Goal: Communication & Community: Answer question/provide support

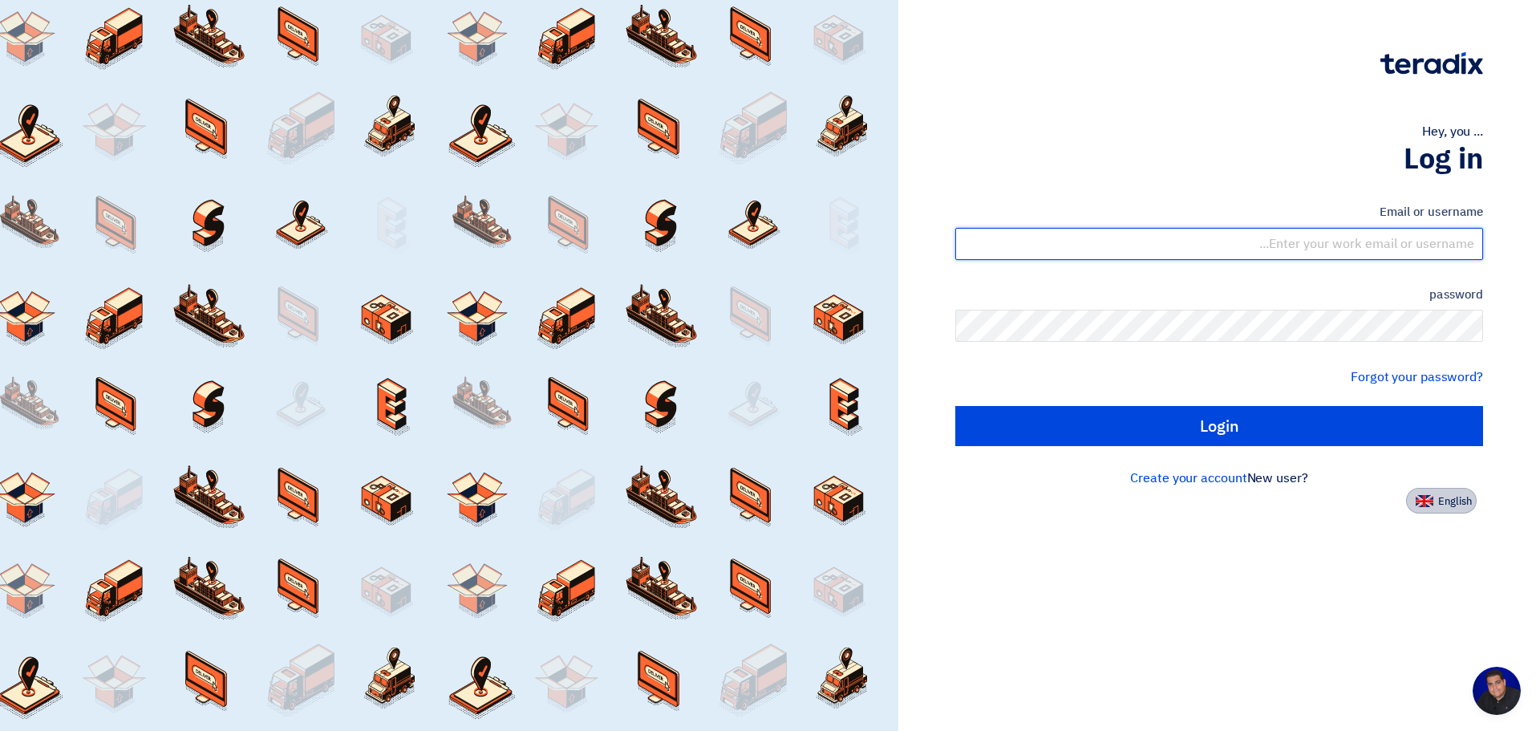
type input "[PERSON_NAME][EMAIL_ADDRESS][PERSON_NAME][DOMAIN_NAME]"
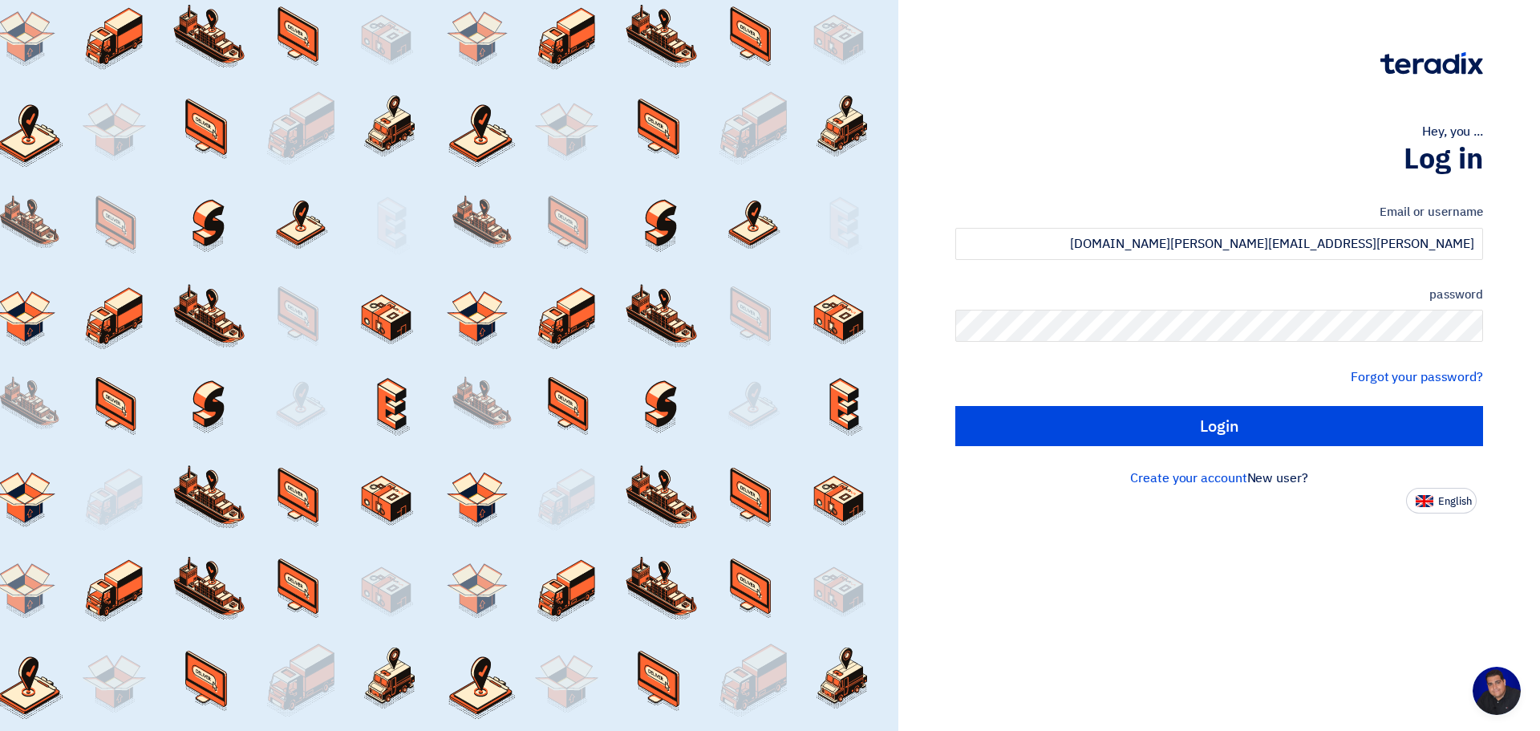
drag, startPoint x: 1457, startPoint y: 501, endPoint x: 1437, endPoint y: 494, distance: 21.1
click at [1457, 501] on font "English" at bounding box center [1455, 500] width 34 height 15
type input "Sign in"
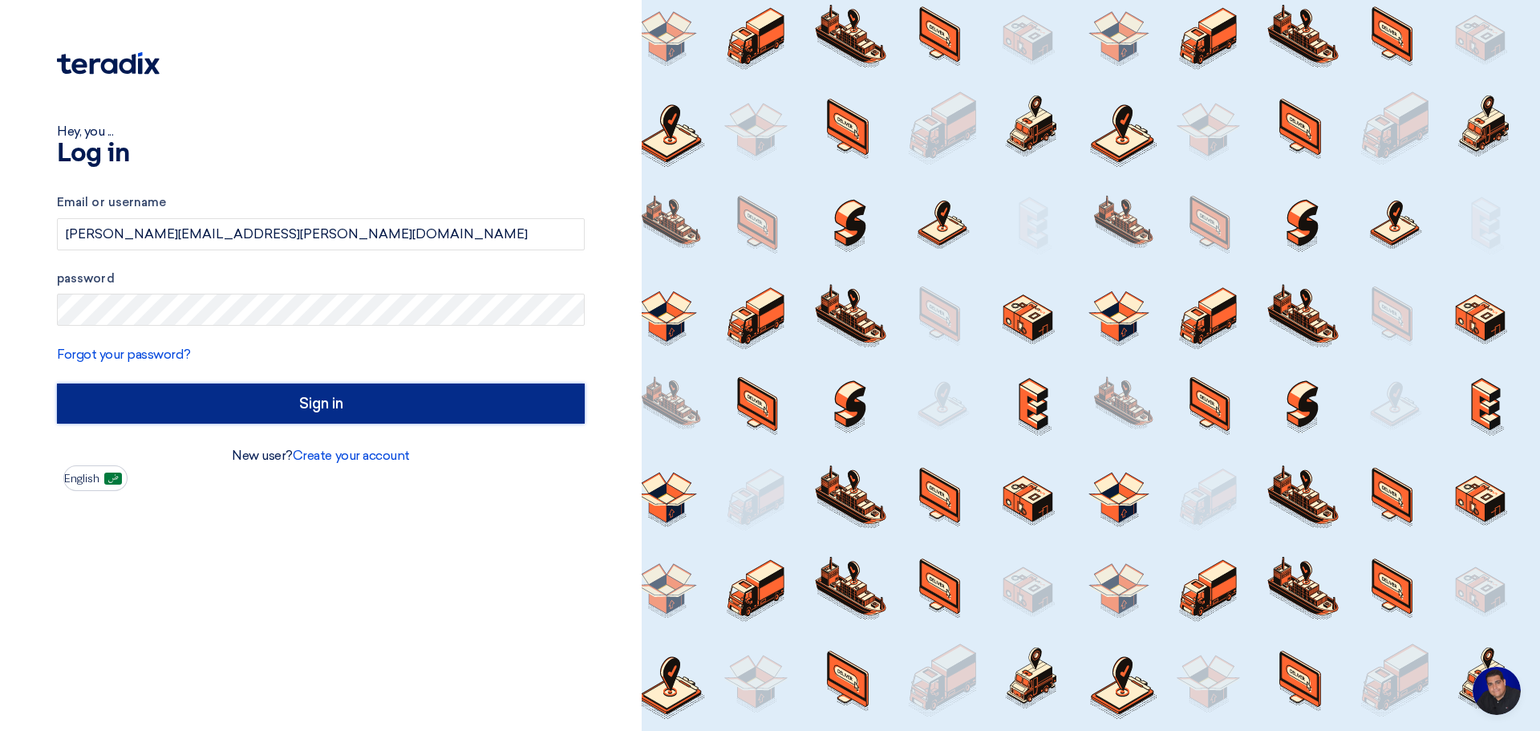
click at [298, 403] on input "Sign in" at bounding box center [321, 403] width 528 height 40
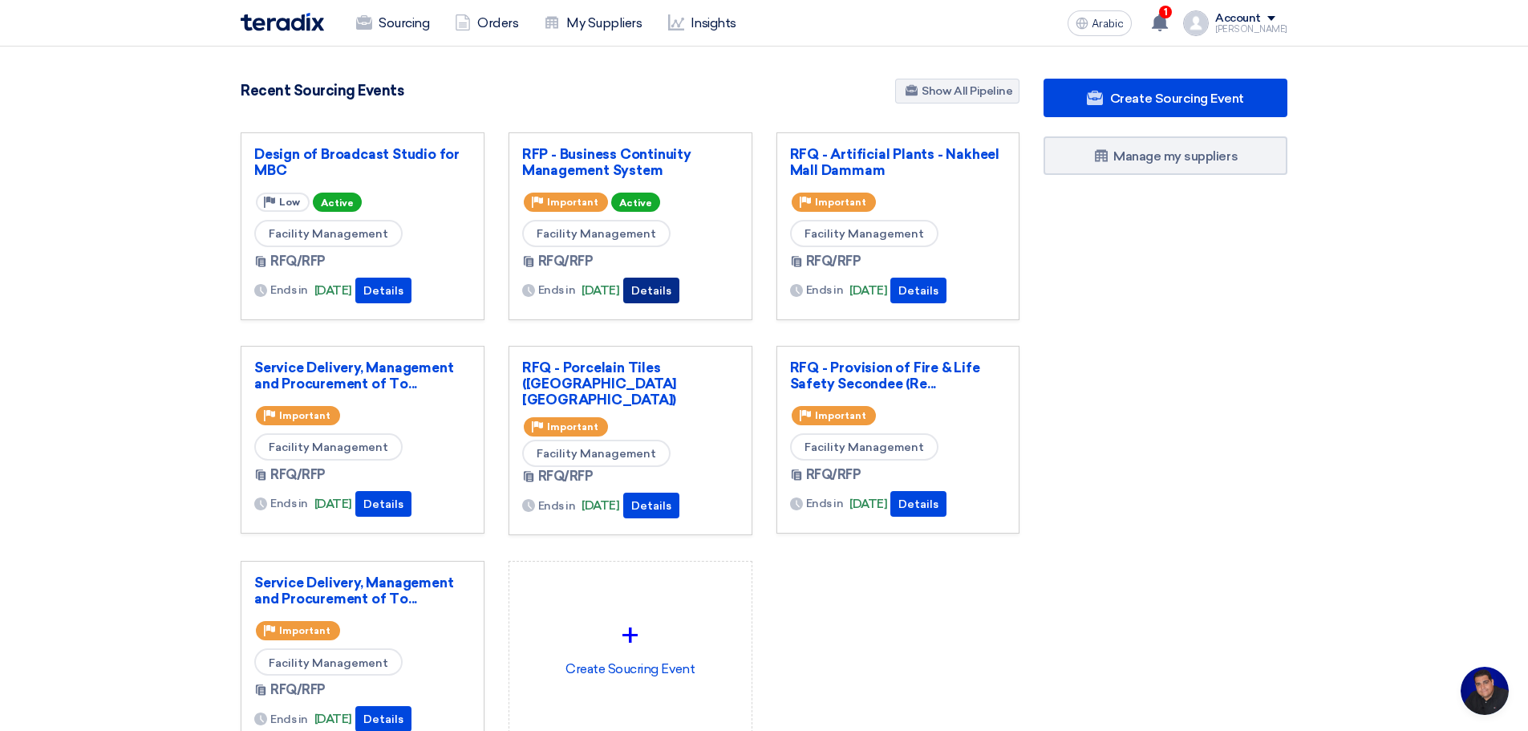
click at [671, 293] on font "Details" at bounding box center [651, 291] width 40 height 14
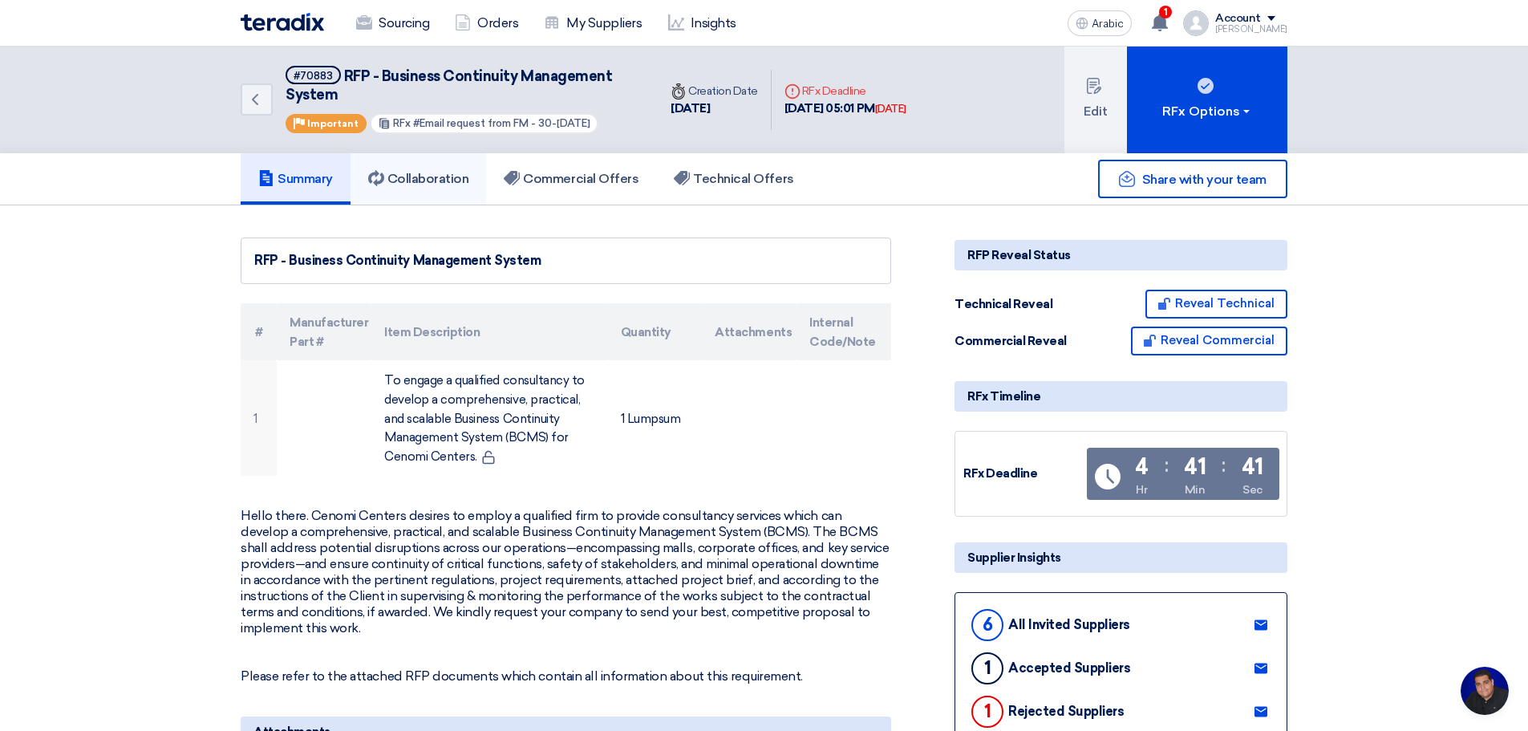
click at [450, 181] on font "Collaboration" at bounding box center [428, 178] width 82 height 15
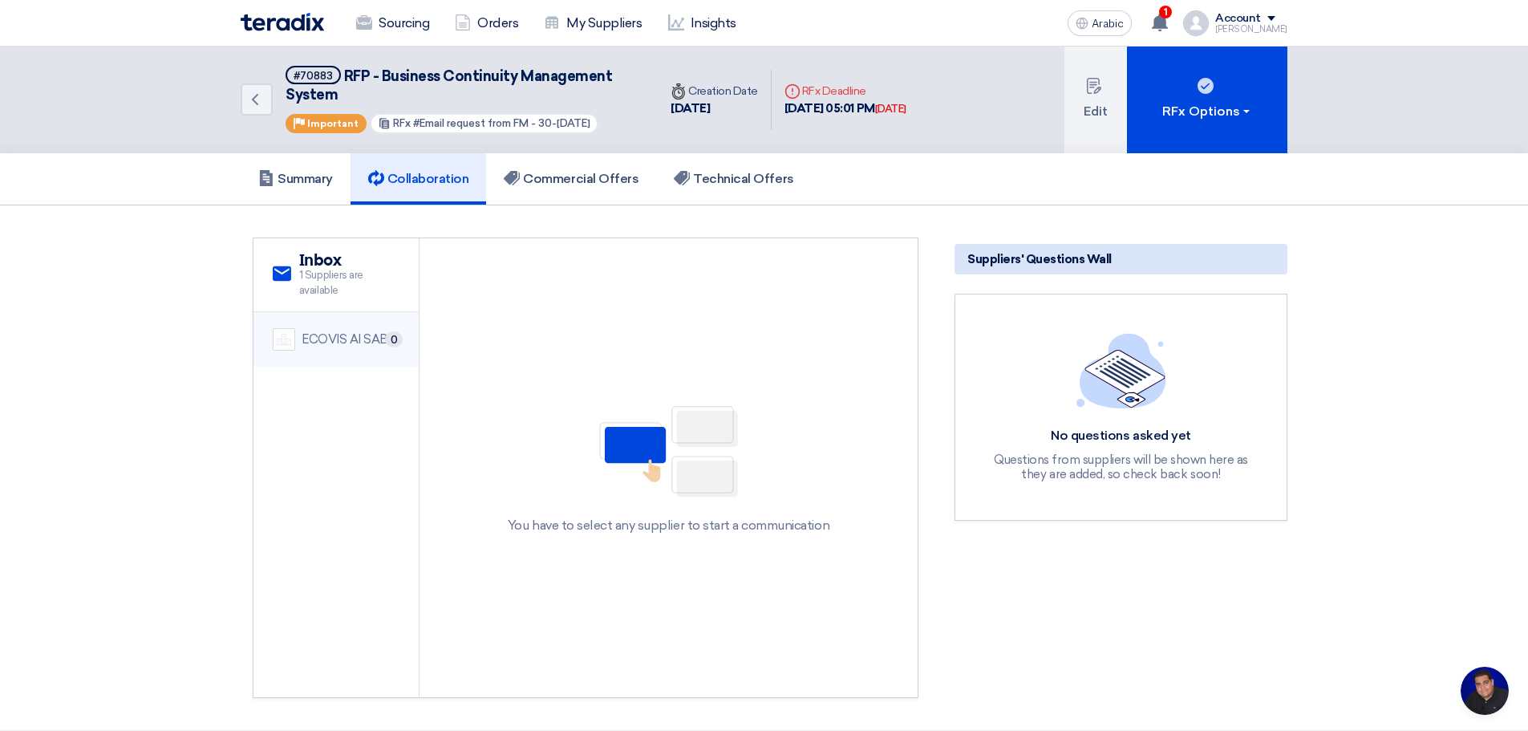
click at [344, 339] on font "ECOVIS Al SABTI" at bounding box center [351, 339] width 99 height 14
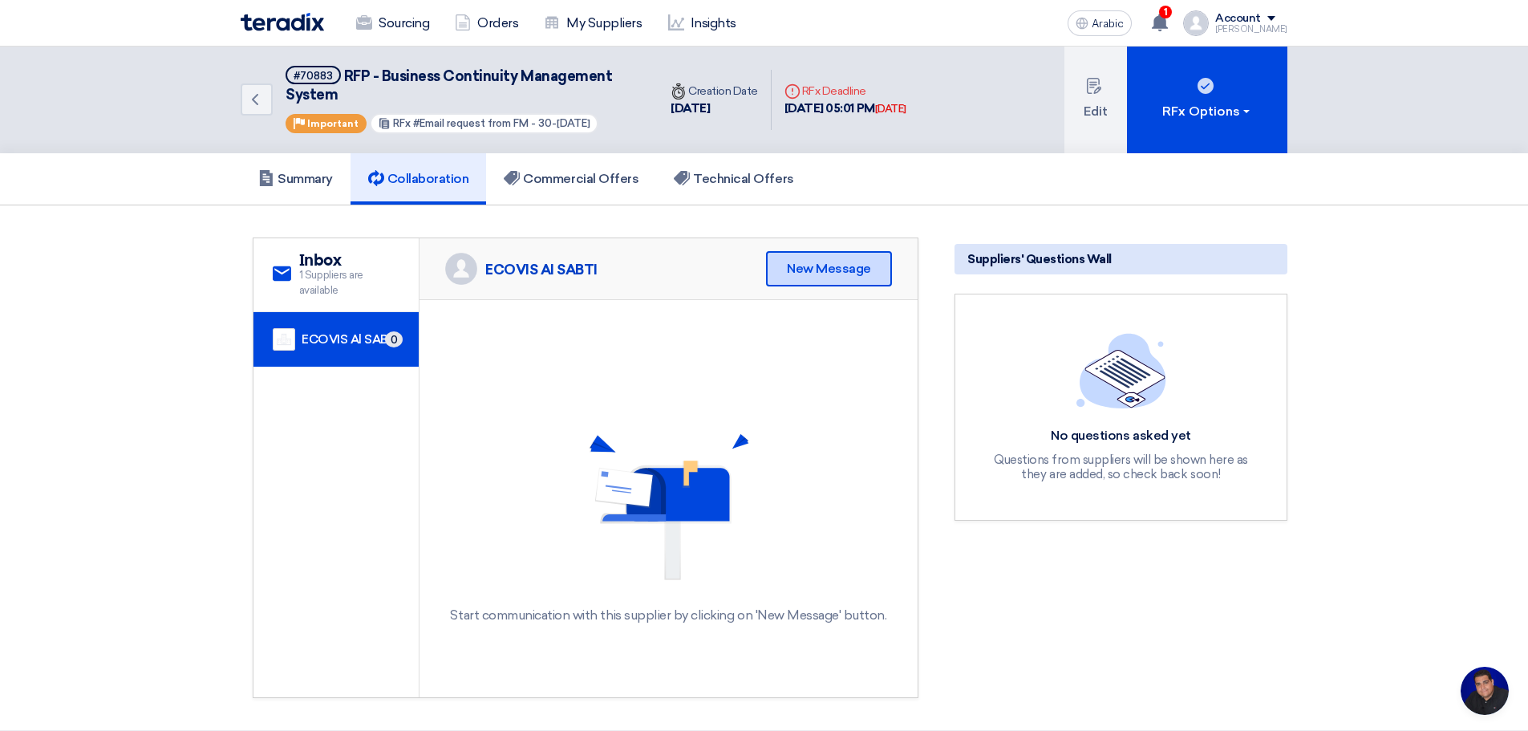
click at [826, 272] on font "New Message" at bounding box center [829, 268] width 84 height 15
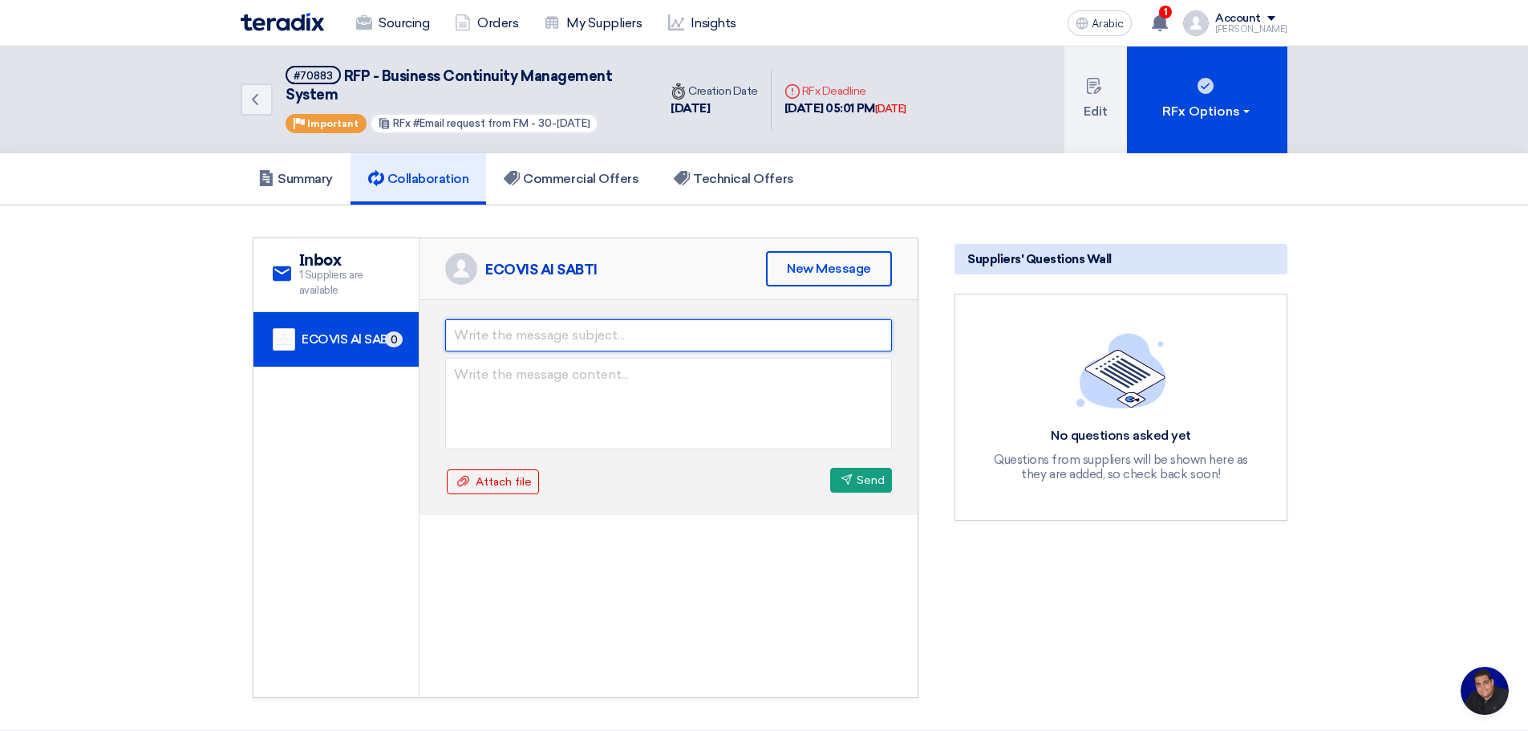
click at [501, 339] on input "text" at bounding box center [668, 335] width 447 height 32
type input "Your Call [DATE]"
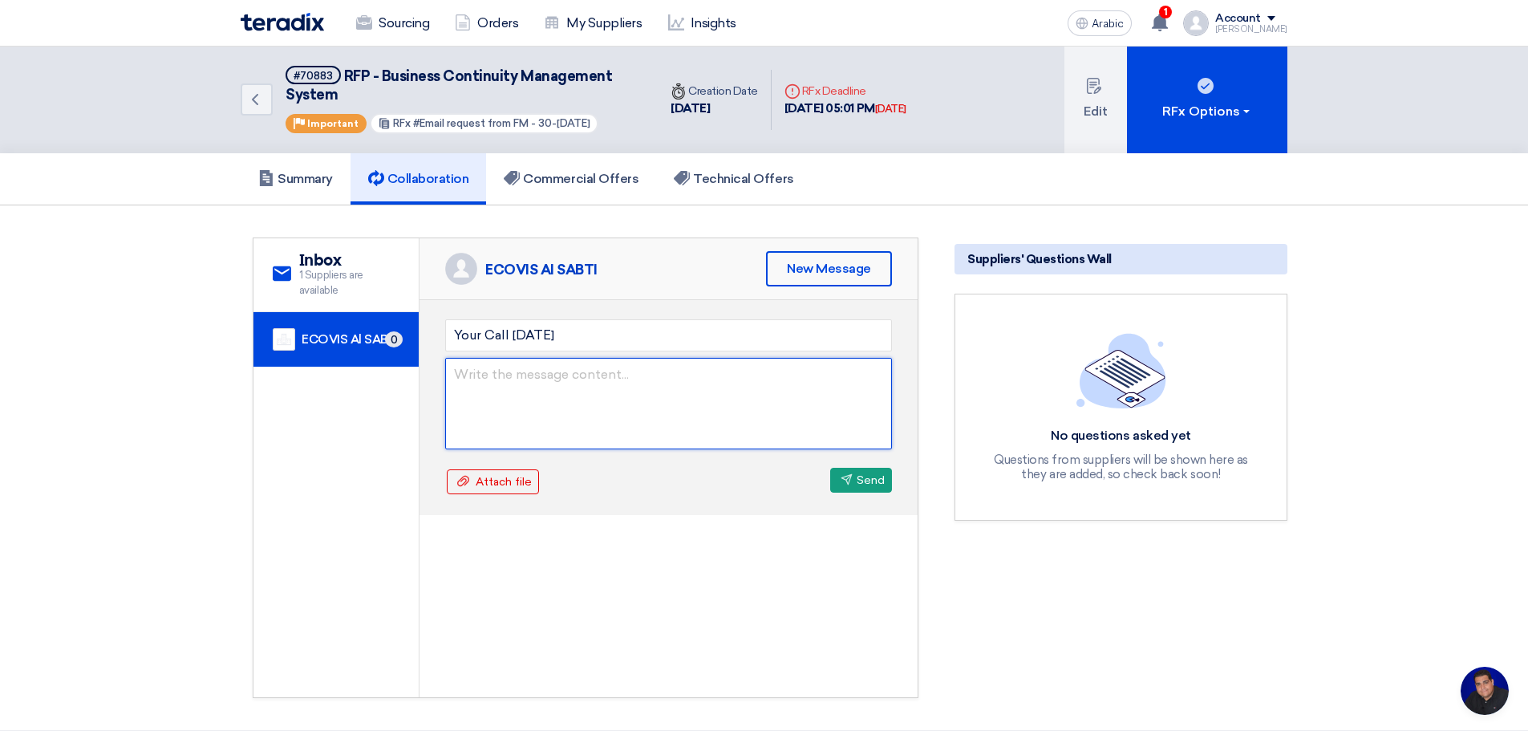
click at [597, 402] on textarea at bounding box center [668, 403] width 447 height 91
type textarea "Hello [PERSON_NAME]."
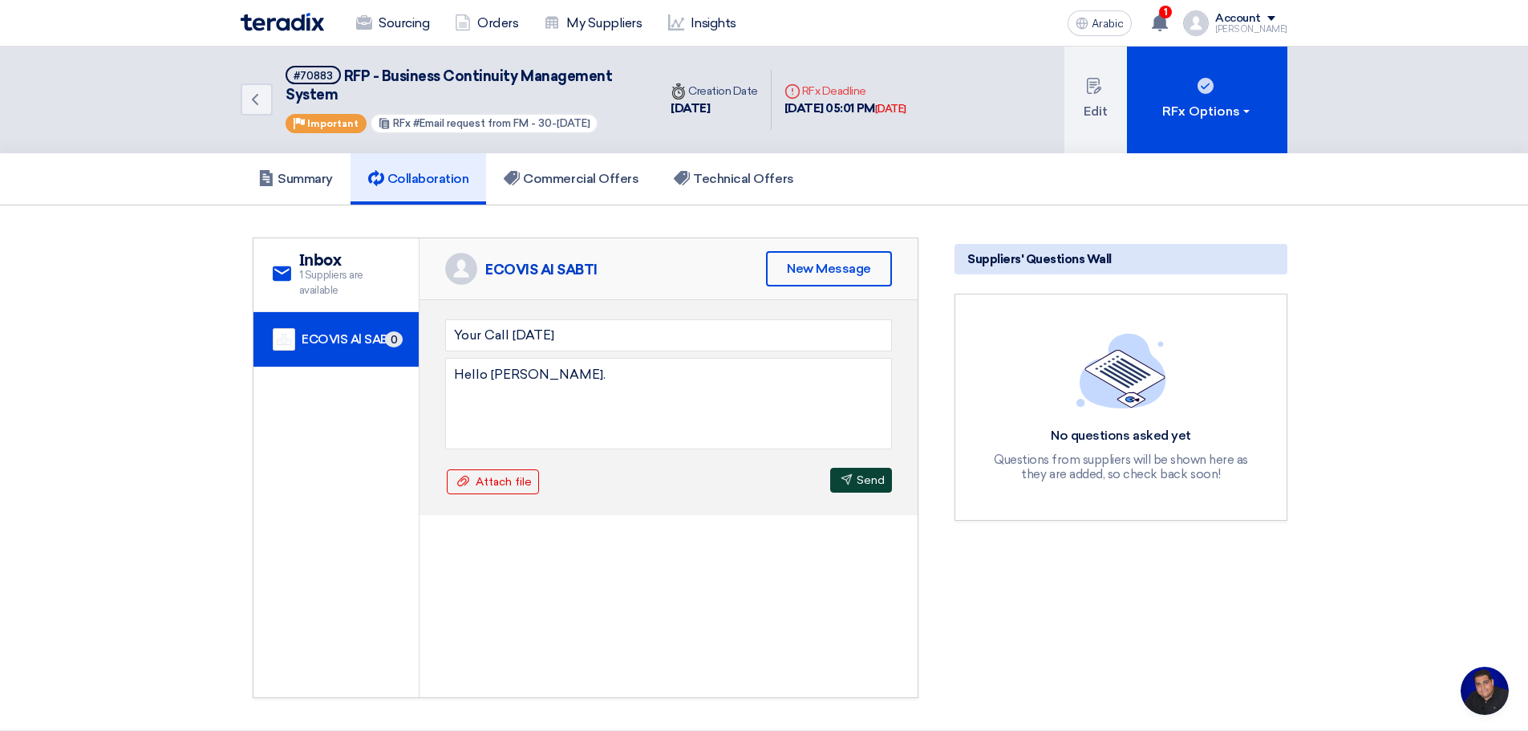
click at [872, 471] on button "Send Send" at bounding box center [861, 480] width 62 height 25
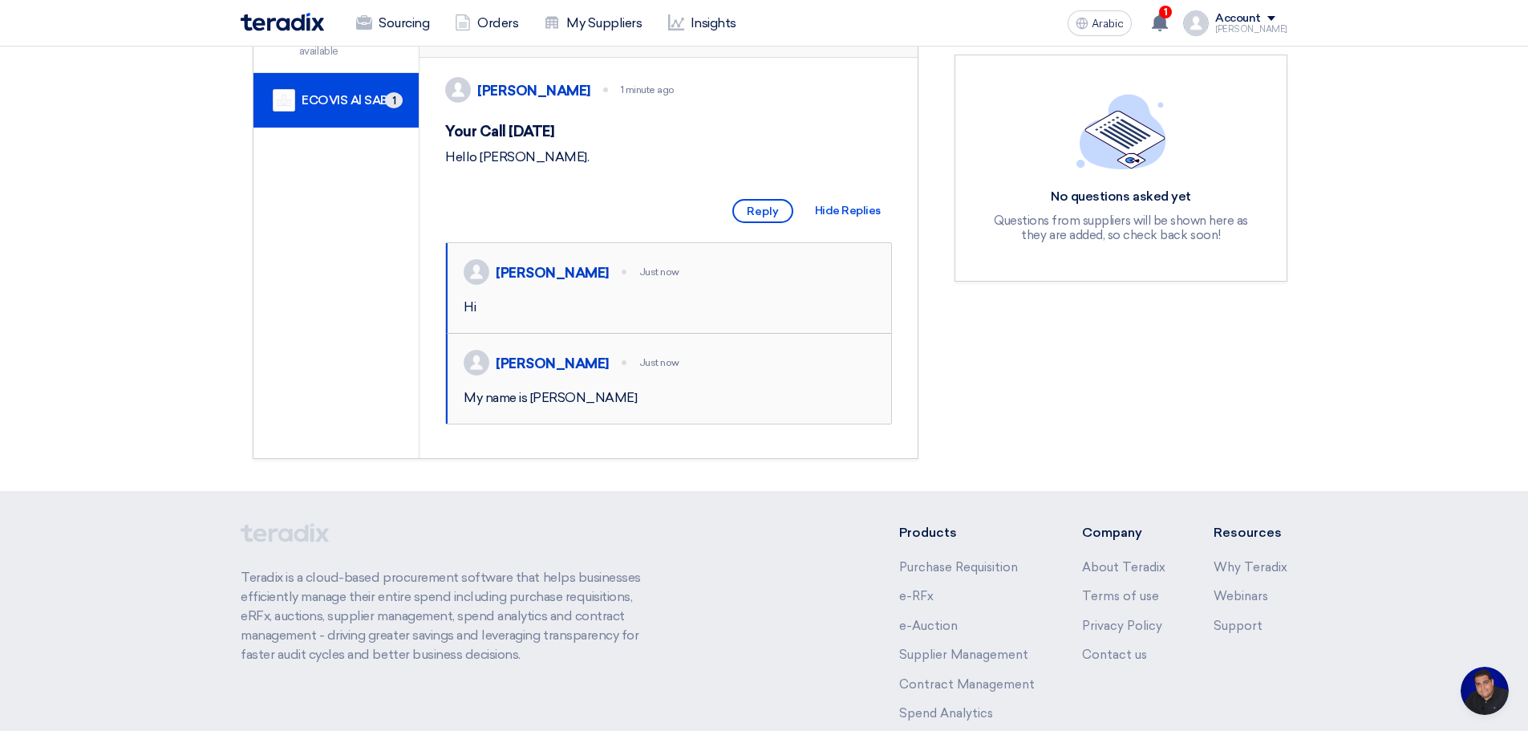
scroll to position [187, 0]
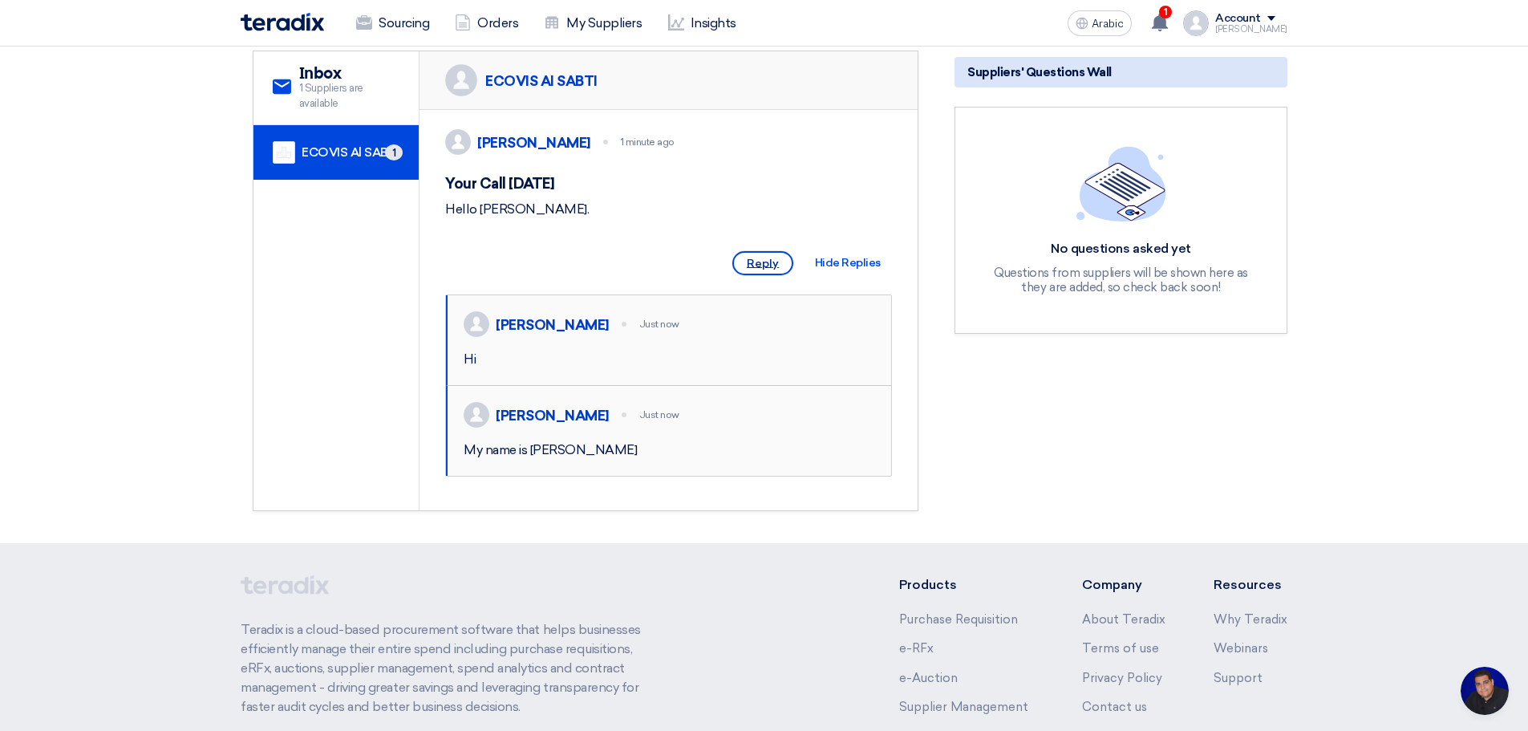
click at [760, 270] on font "Reply" at bounding box center [763, 264] width 32 height 14
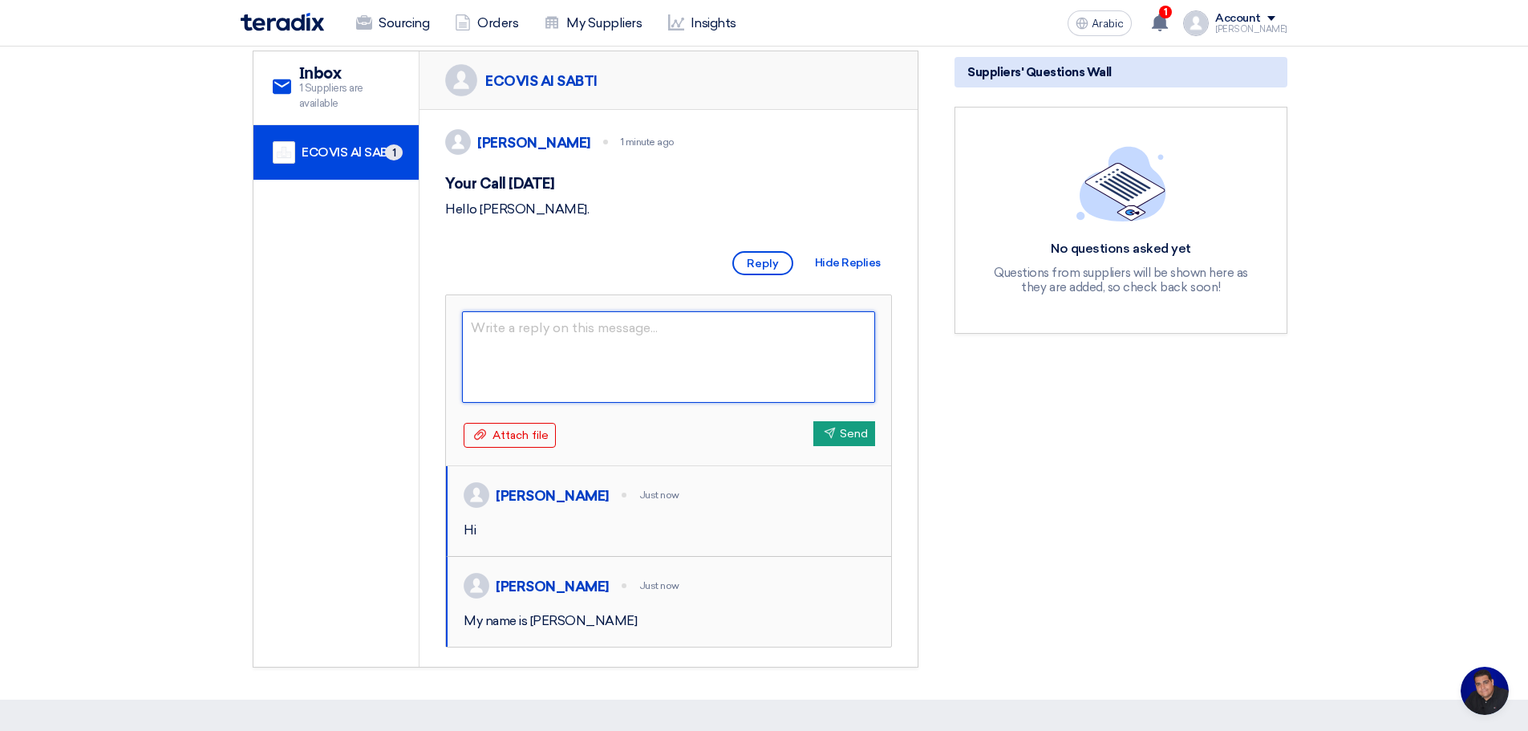
click at [760, 363] on textarea at bounding box center [668, 356] width 413 height 91
type textarea "Yes. How can I support yo"
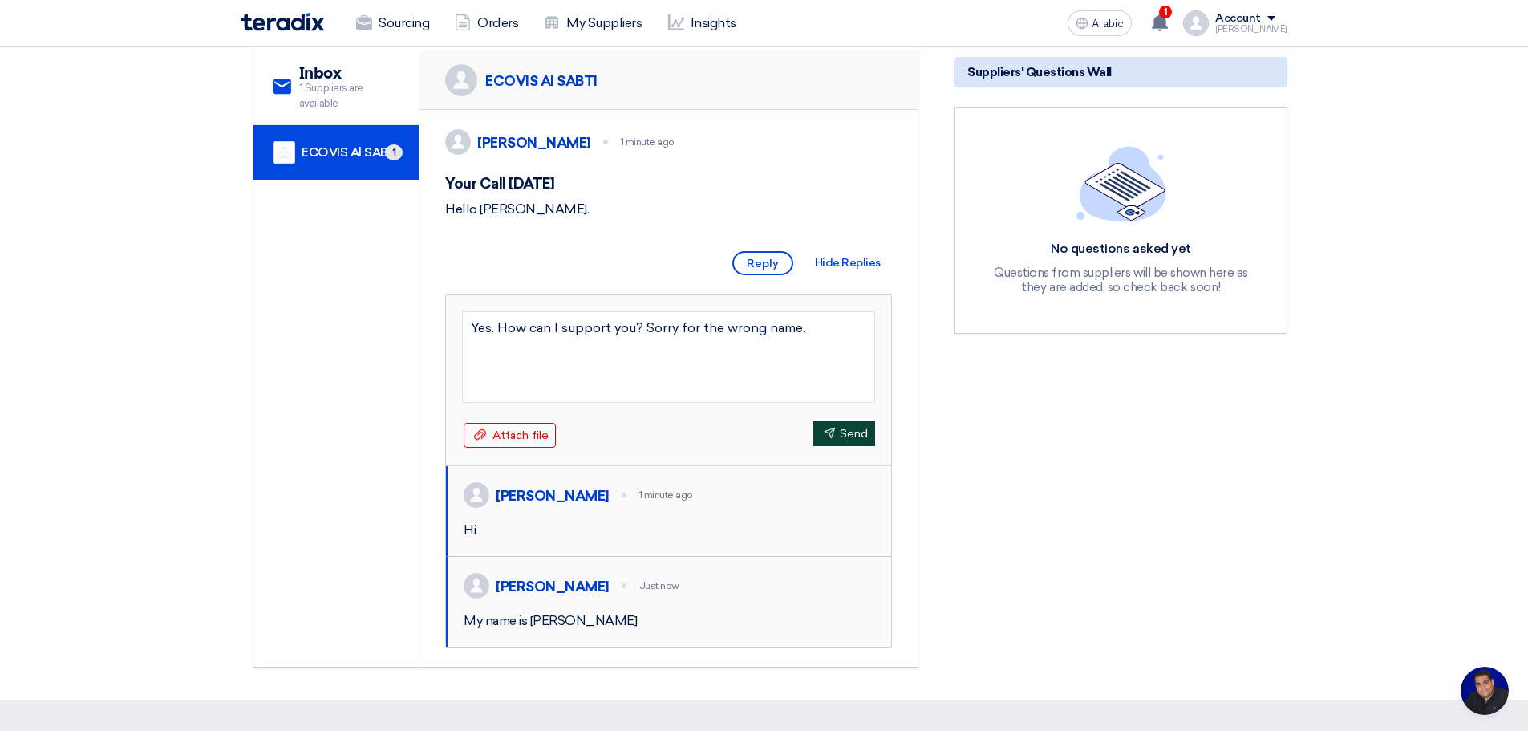
type textarea "Yes. How can I support you? Sorry for the wrong name."
click at [859, 440] on font "Send" at bounding box center [854, 434] width 28 height 14
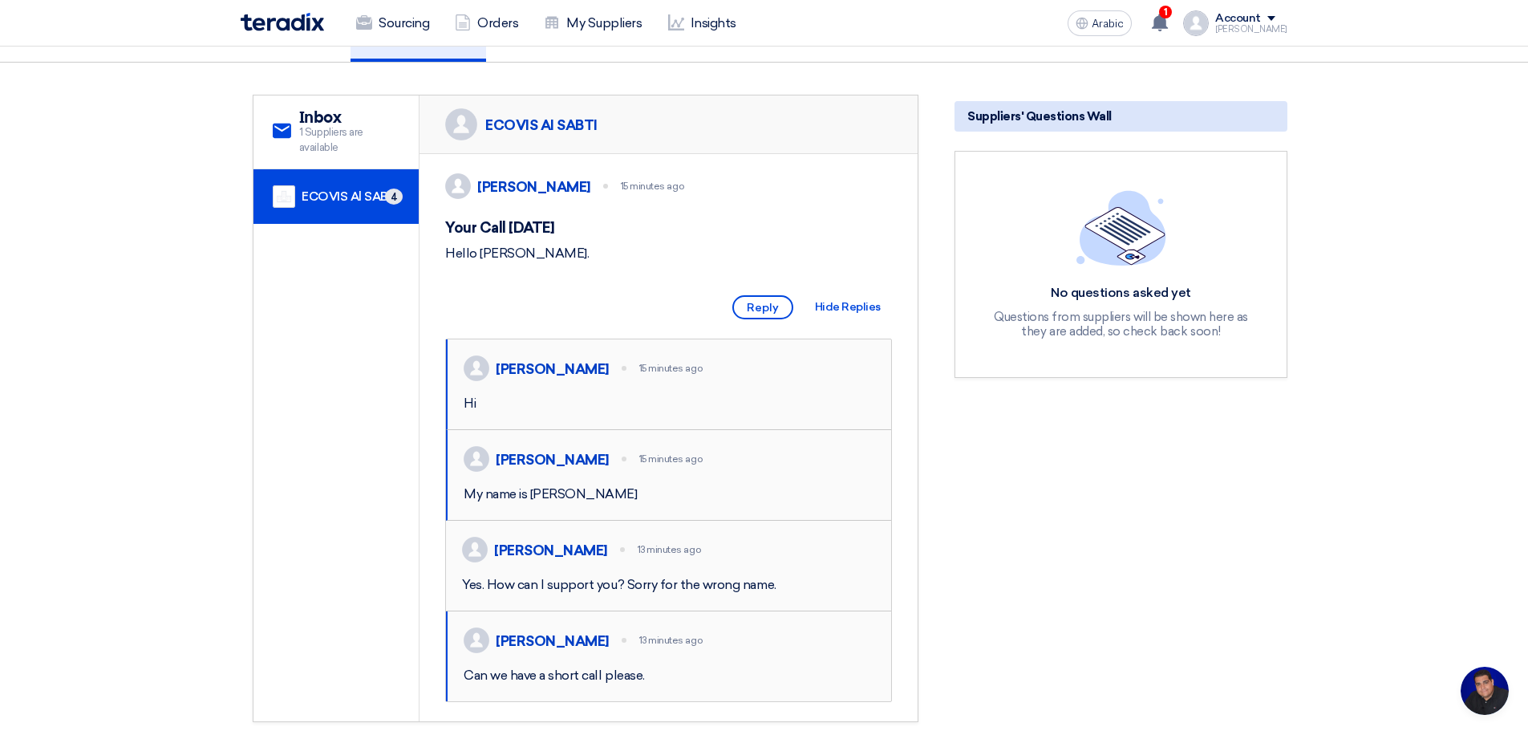
scroll to position [141, 0]
click at [775, 316] on font "Reply" at bounding box center [763, 309] width 32 height 14
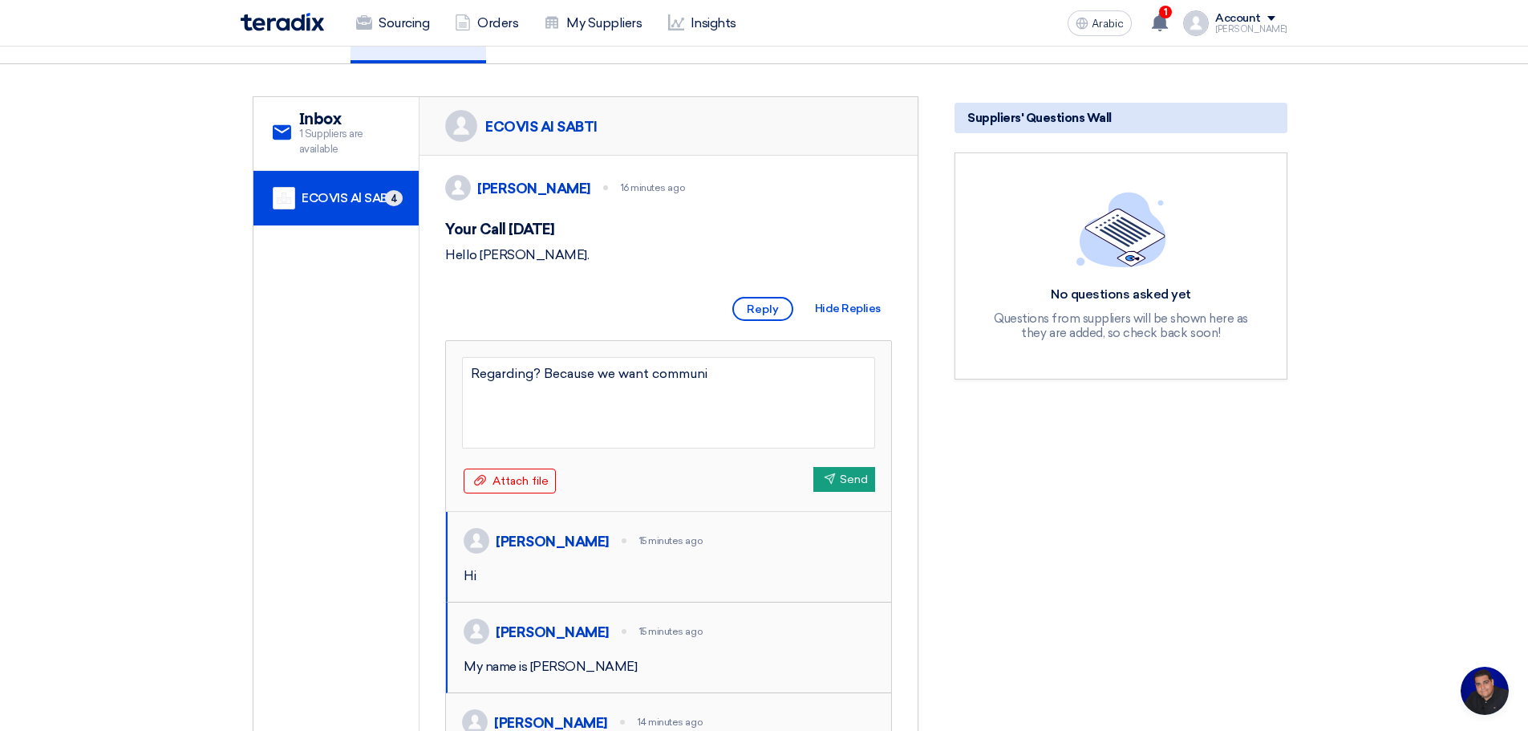
type textarea "Regarding? Because we want communic"
type textarea "Regarding? Because we want communication be documented, that's why. Are you fac…"
click at [858, 486] on font "Send" at bounding box center [854, 479] width 28 height 14
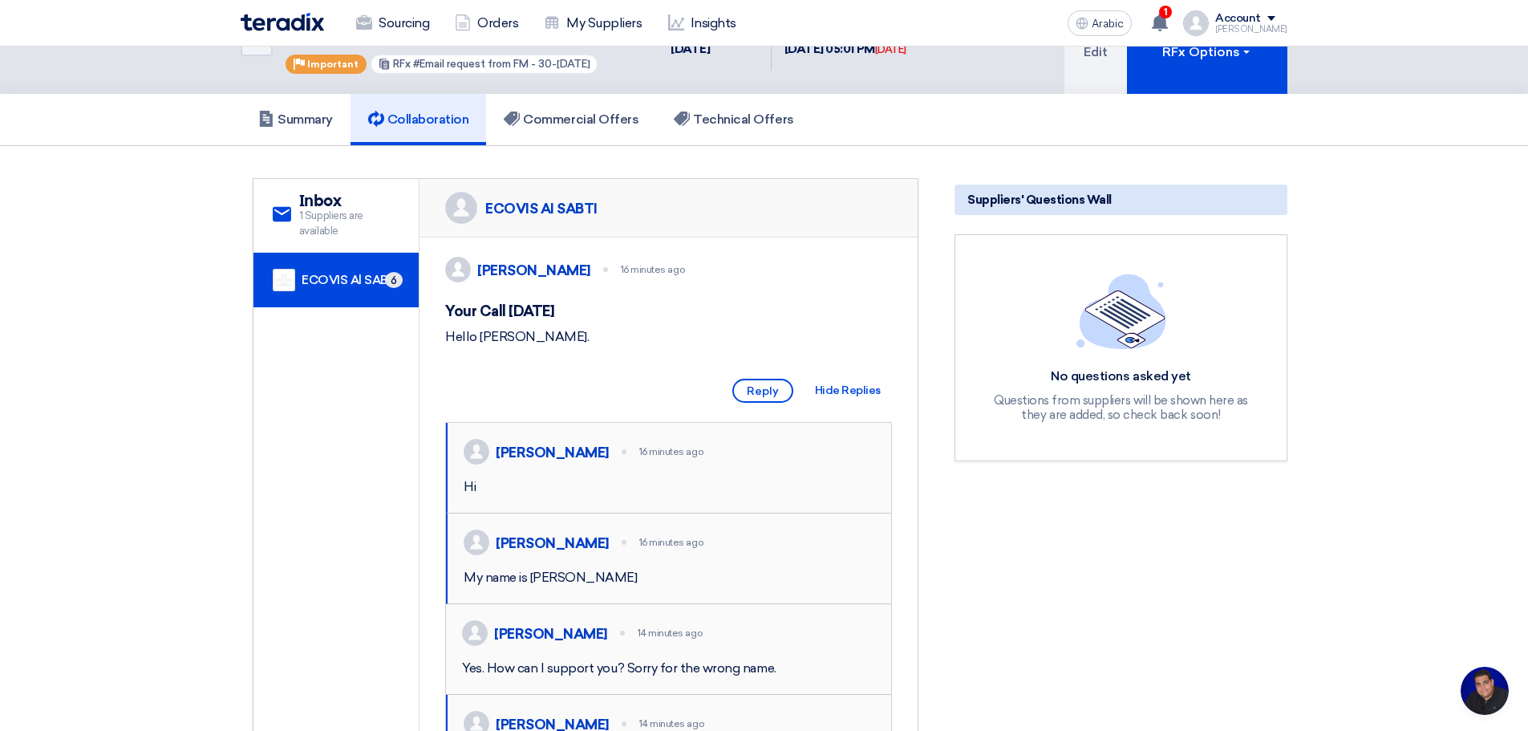
scroll to position [0, 0]
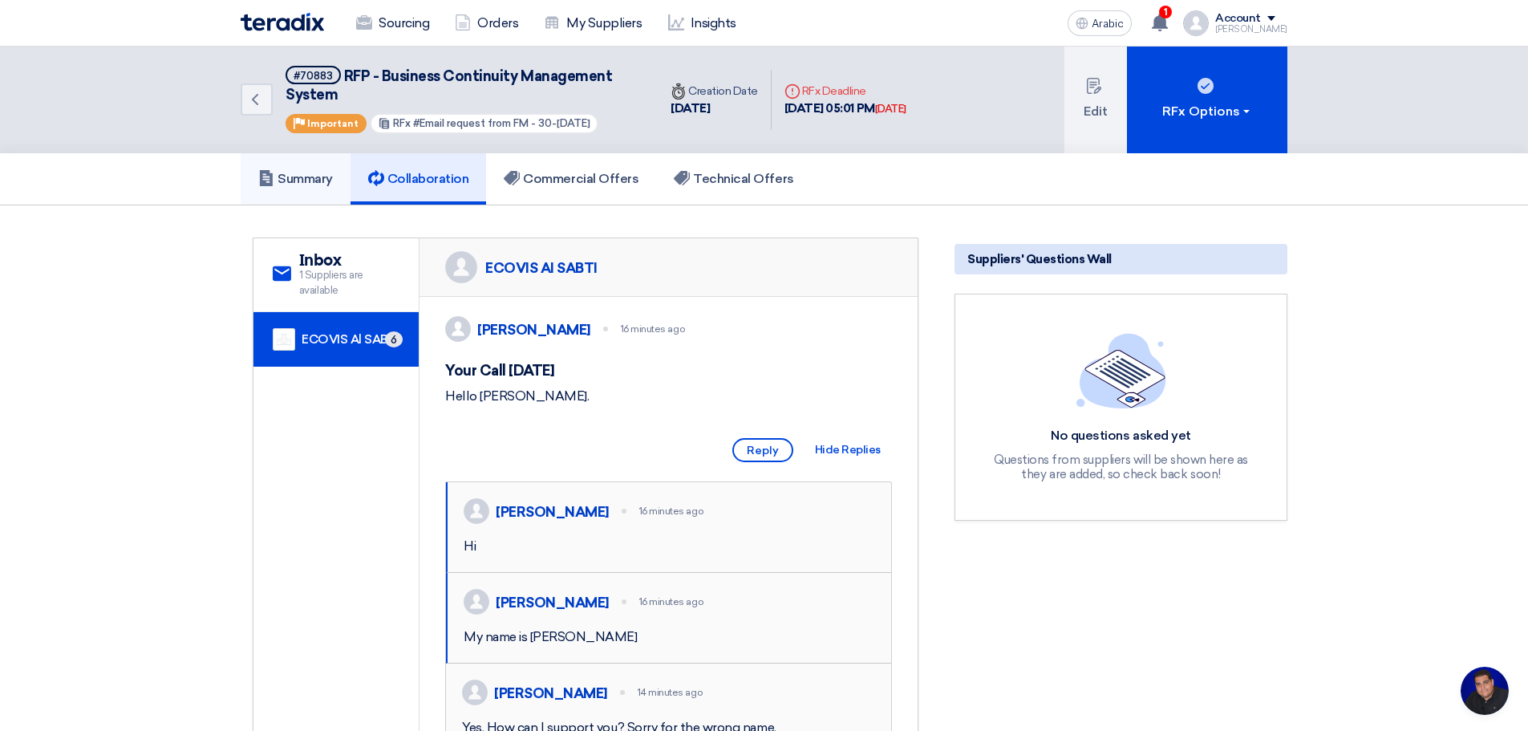
click at [319, 177] on font "Summary" at bounding box center [305, 178] width 55 height 15
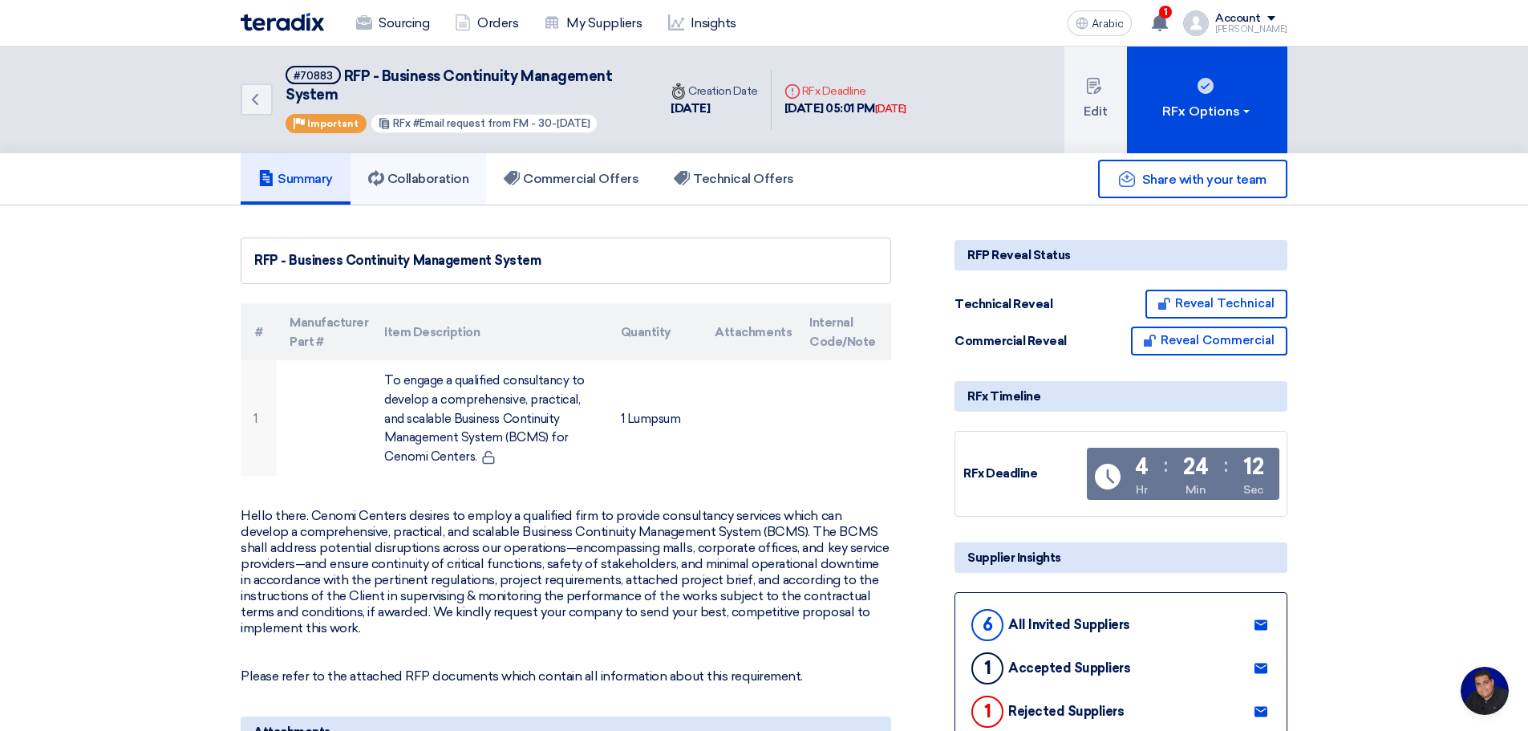
click at [415, 176] on font "Collaboration" at bounding box center [428, 178] width 82 height 15
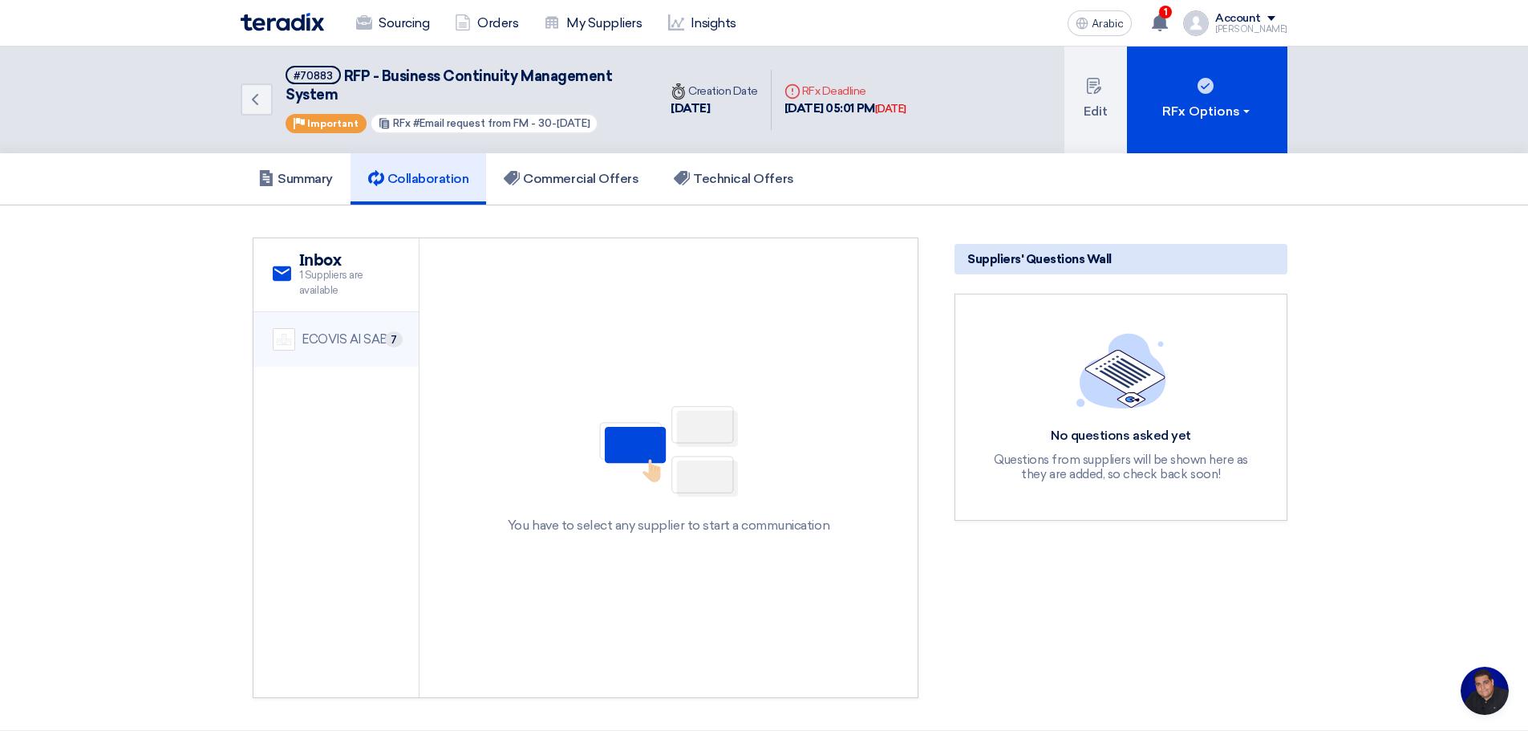
click at [367, 330] on div "ECOVIS Al SABTI" at bounding box center [351, 339] width 98 height 18
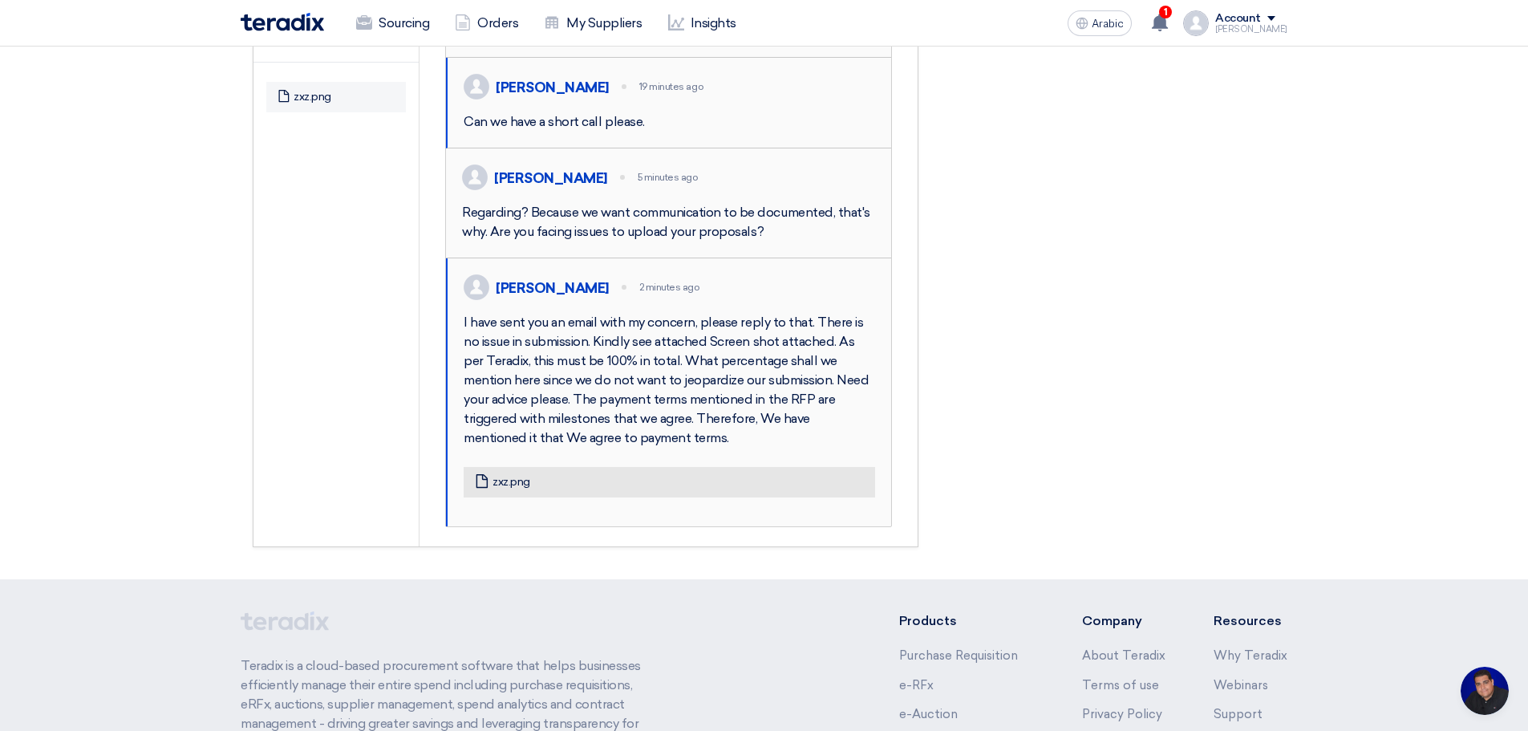
scroll to position [748, 0]
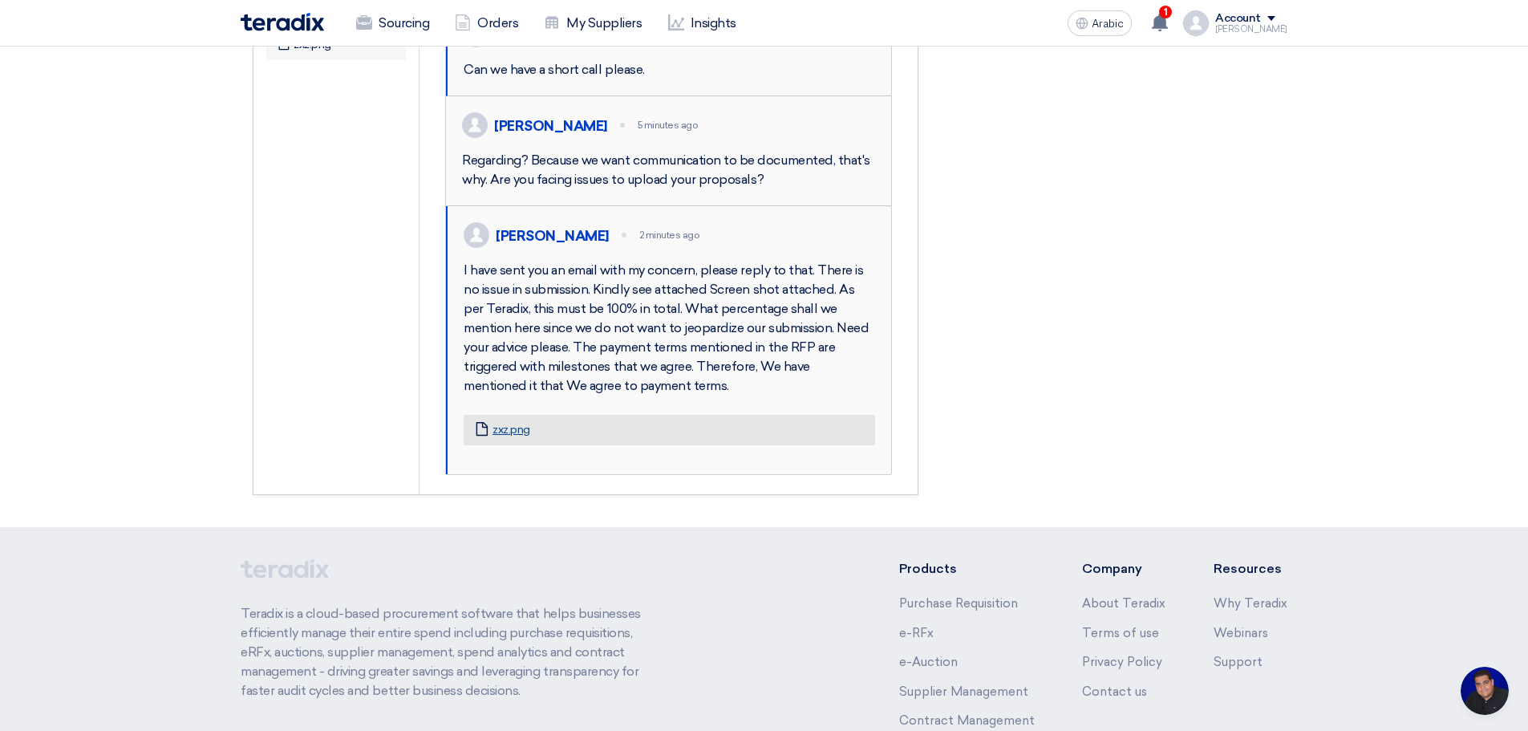
click at [516, 436] on font "zxz.png" at bounding box center [512, 430] width 38 height 14
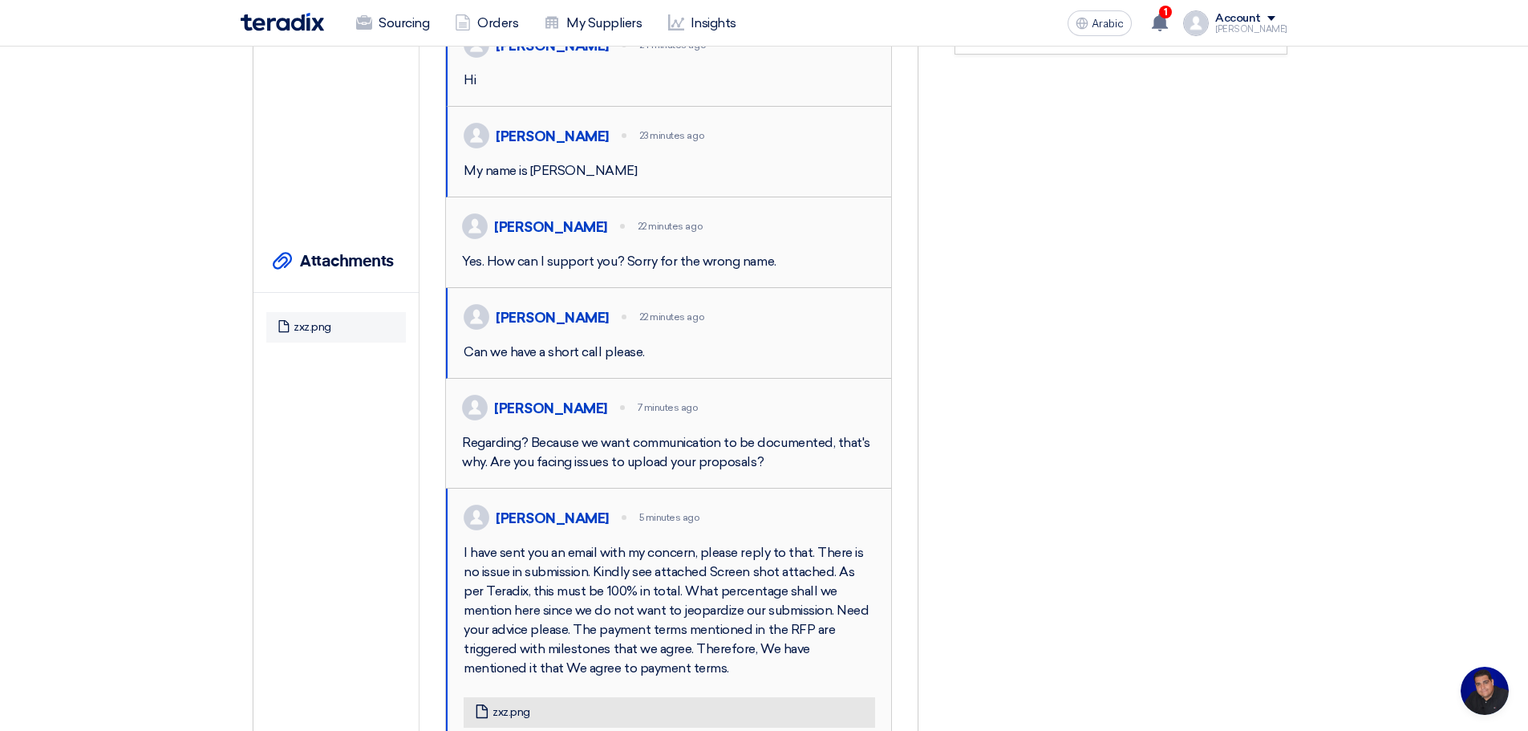
scroll to position [375, 0]
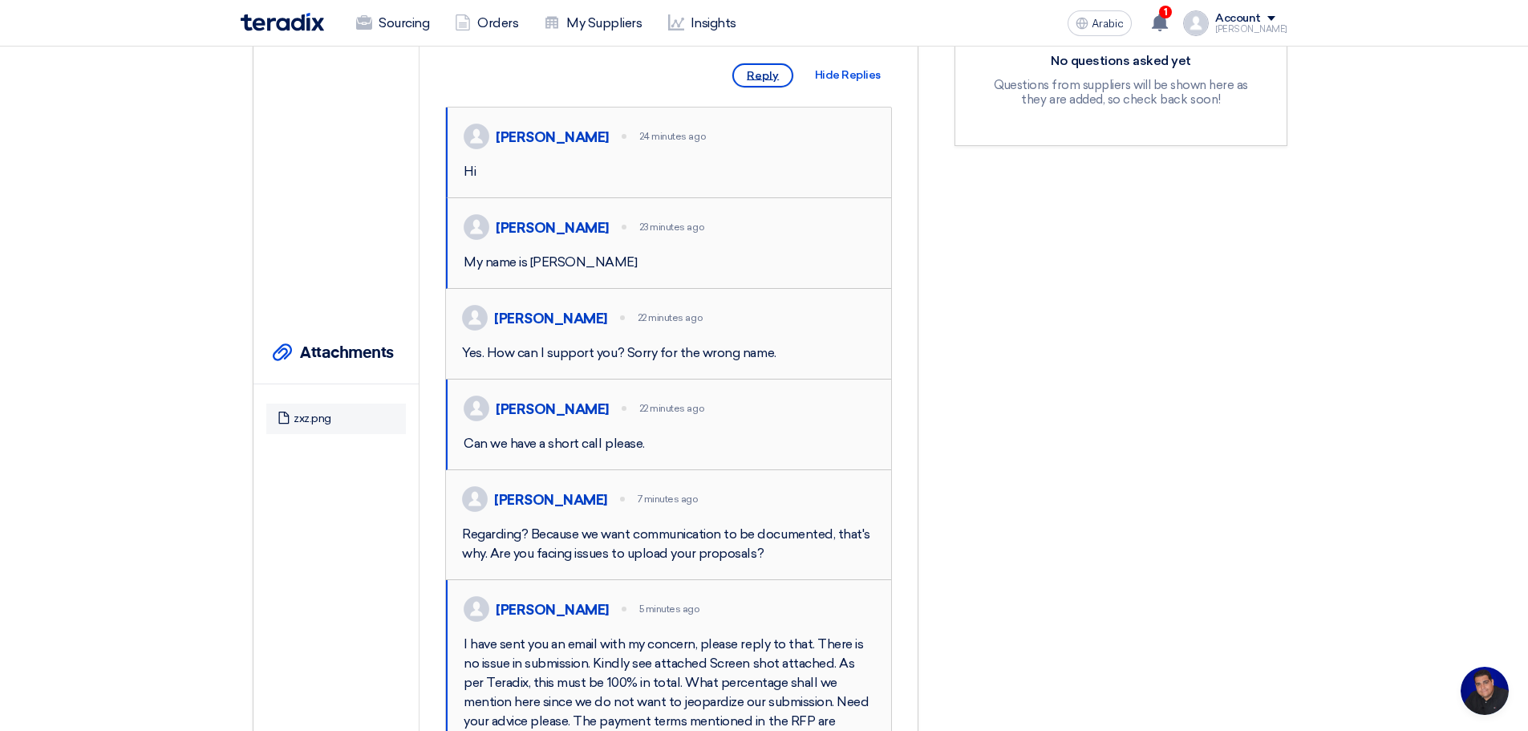
click at [762, 83] on font "Reply" at bounding box center [763, 76] width 32 height 14
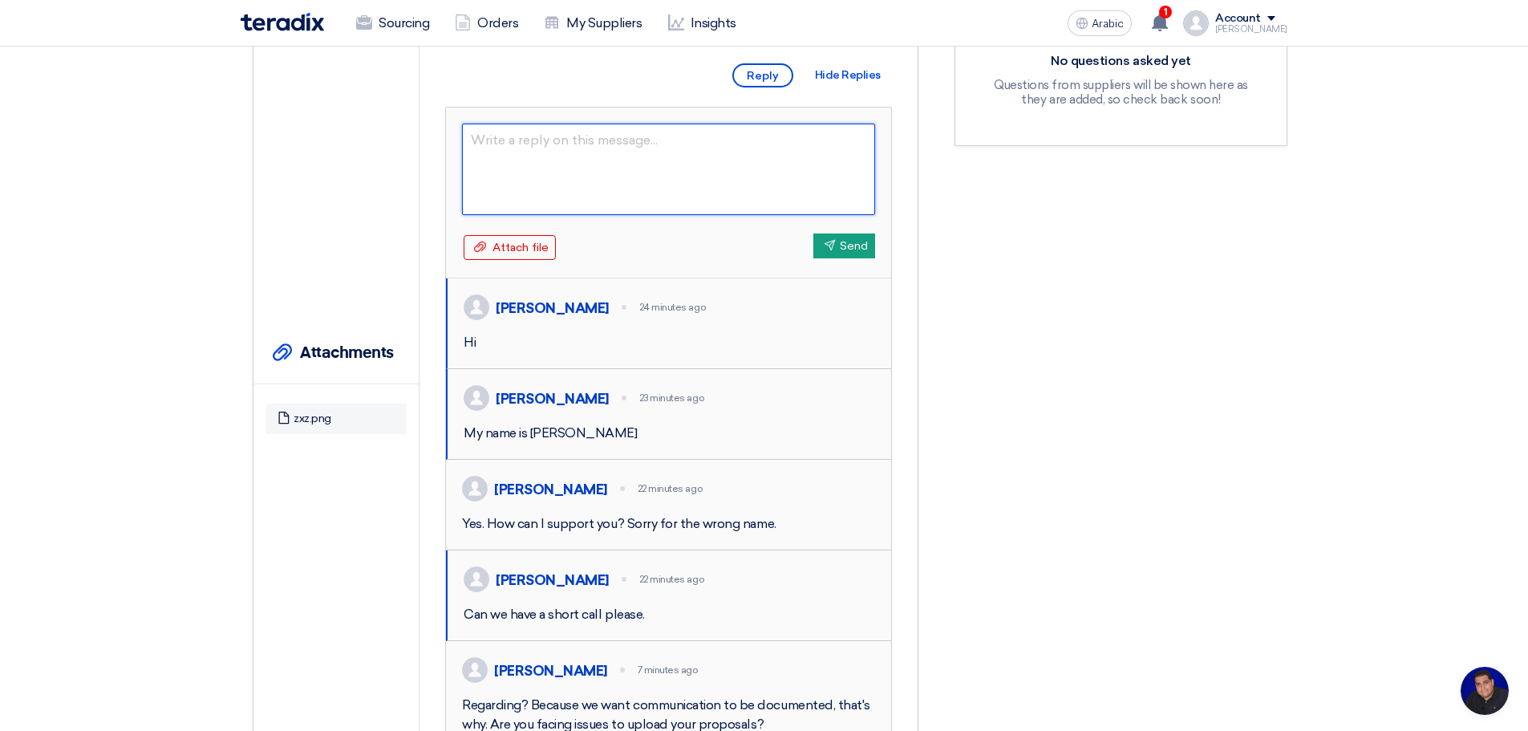
click at [706, 165] on textarea at bounding box center [668, 169] width 413 height 91
type textarea "Hello, [PERSON_NAME]. Repl;y"
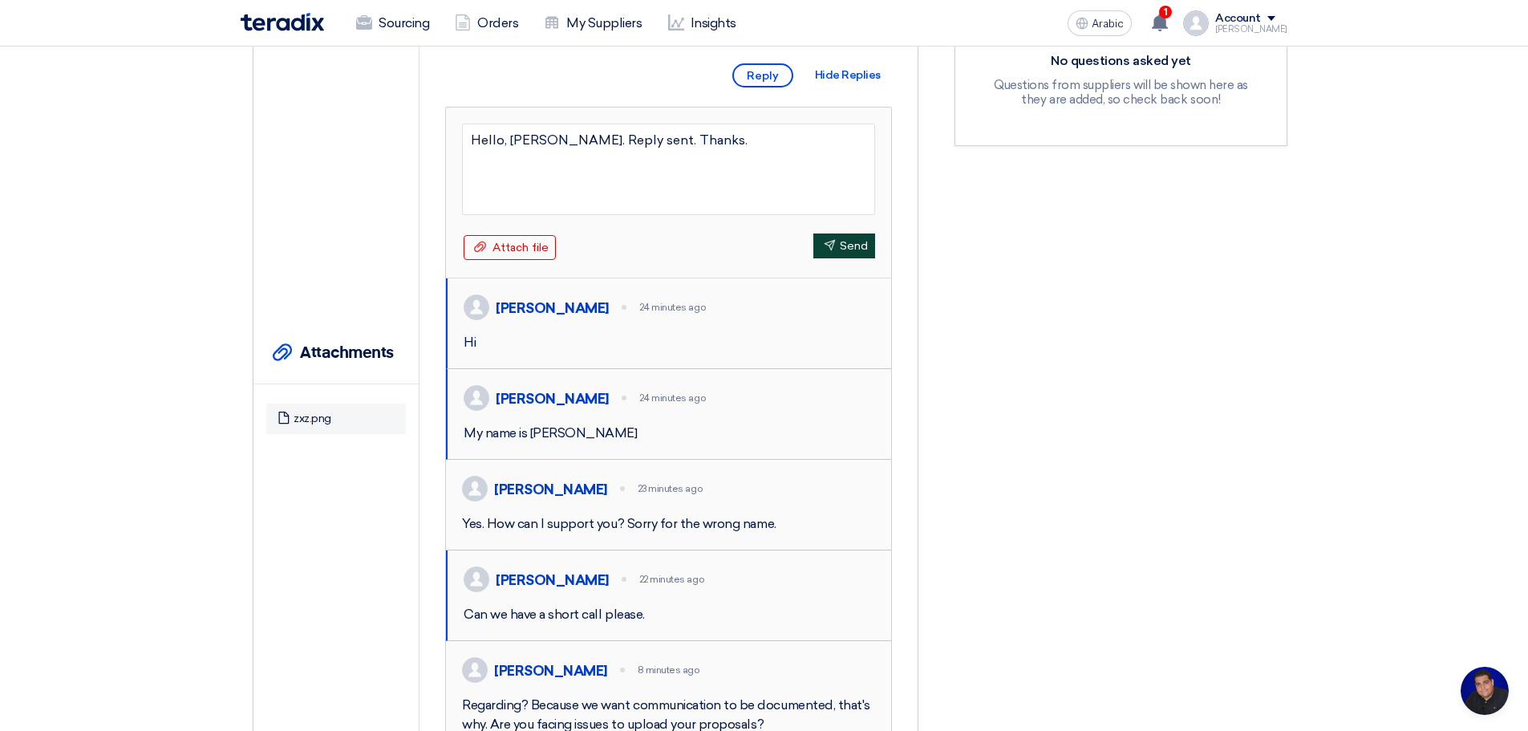
type textarea "Hello, [PERSON_NAME]. Reply sent. Thanks."
click at [845, 253] on font "Send" at bounding box center [854, 246] width 28 height 14
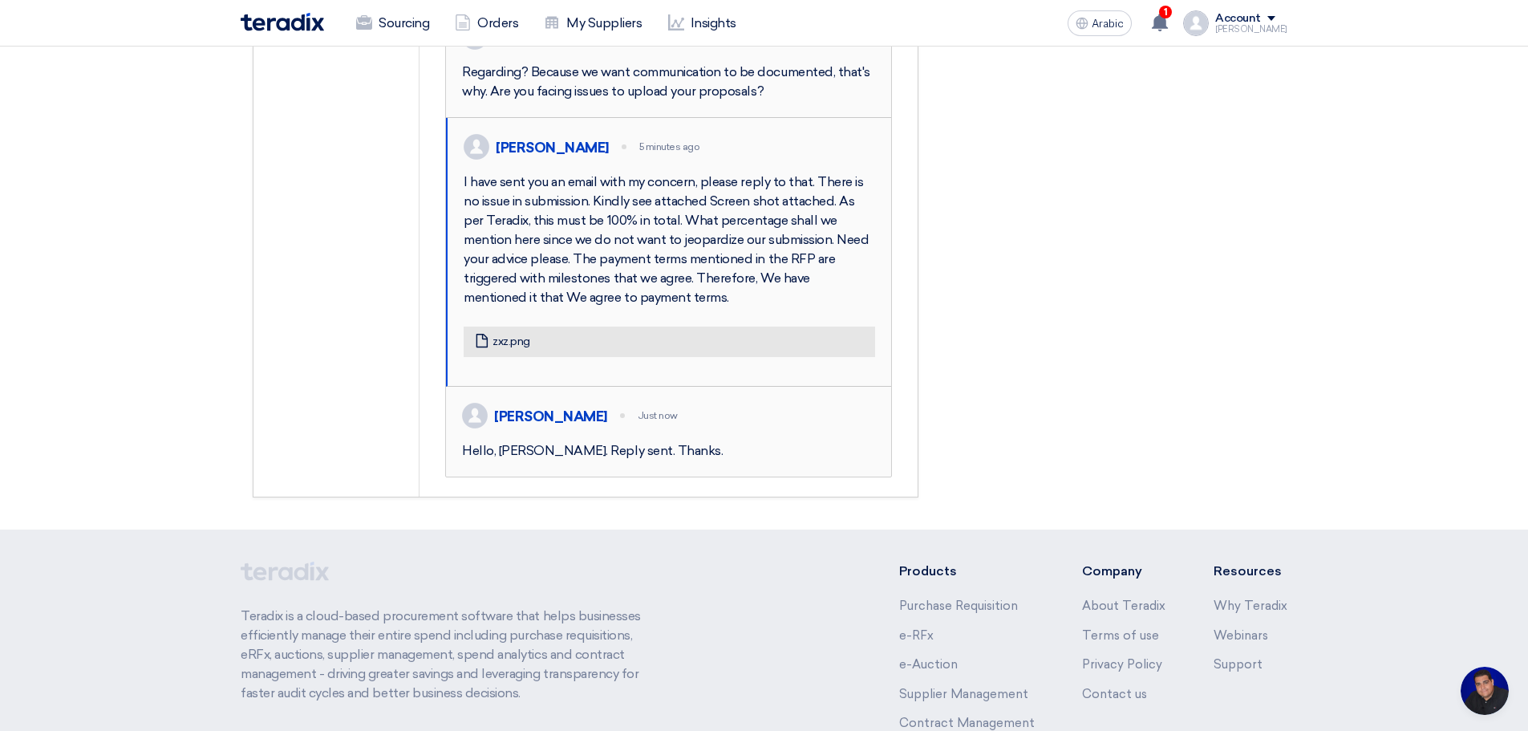
scroll to position [936, 0]
